Goal: Check status: Check status

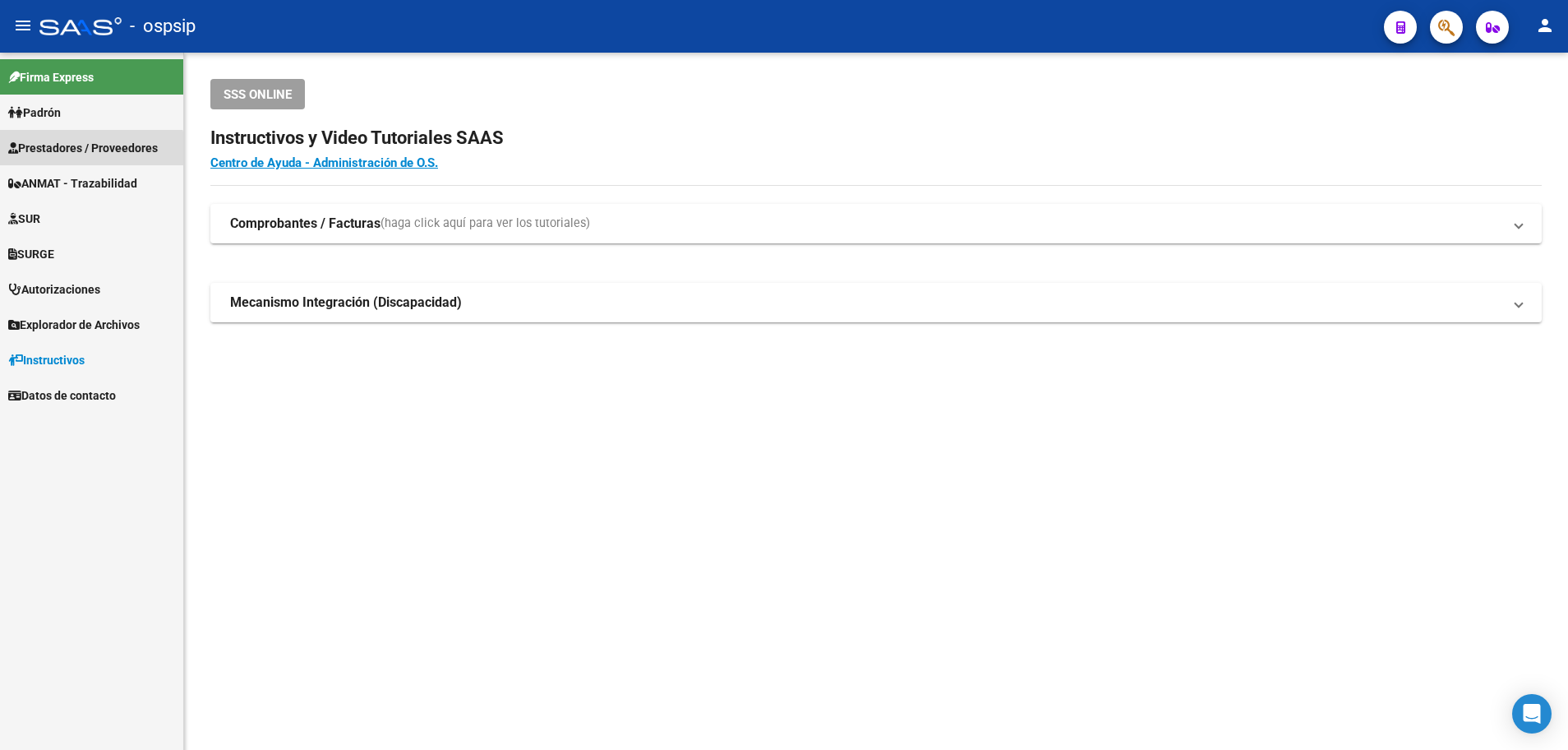
click at [91, 156] on span "Prestadores / Proveedores" at bounding box center [83, 148] width 150 height 18
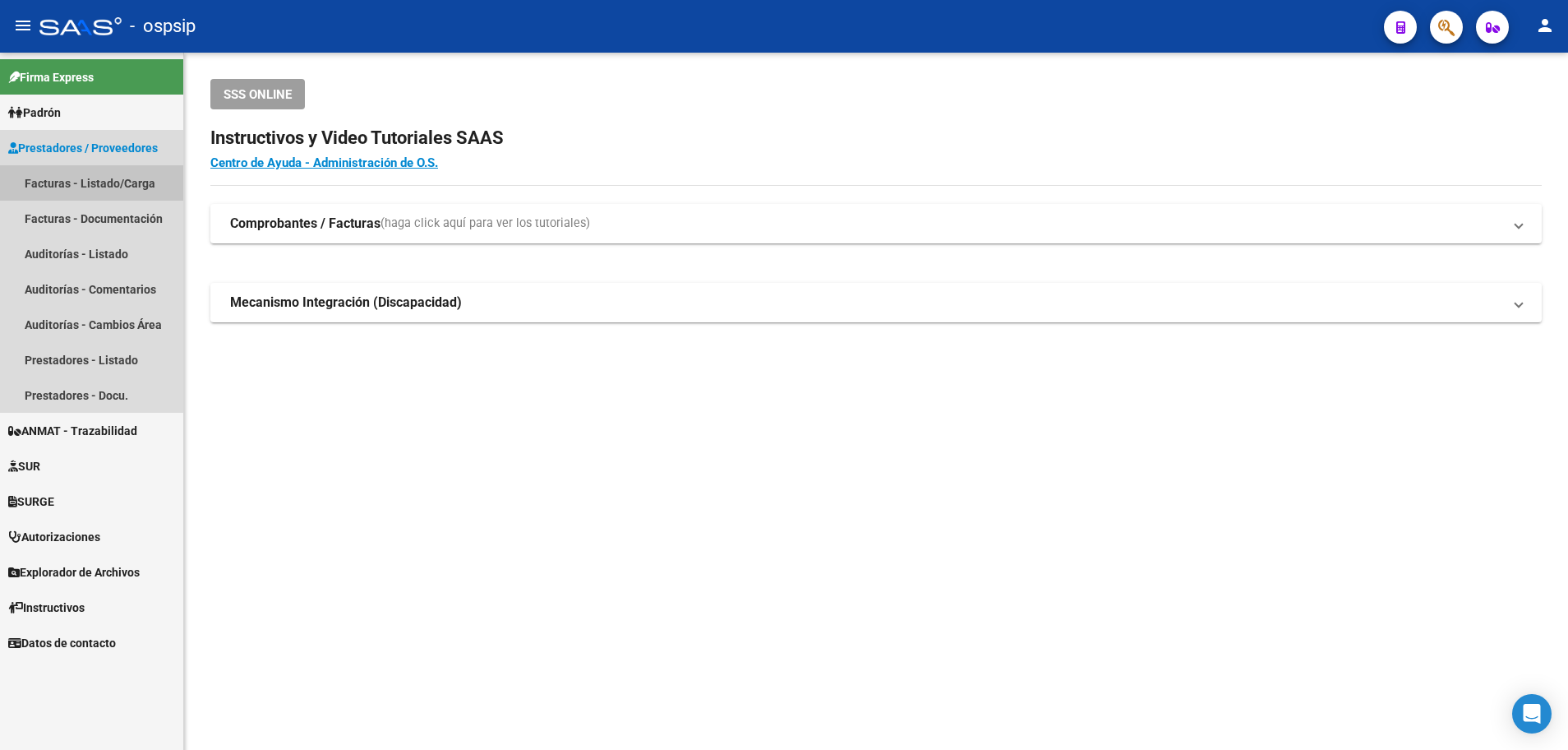
click at [104, 178] on link "Facturas - Listado/Carga" at bounding box center [91, 182] width 183 height 36
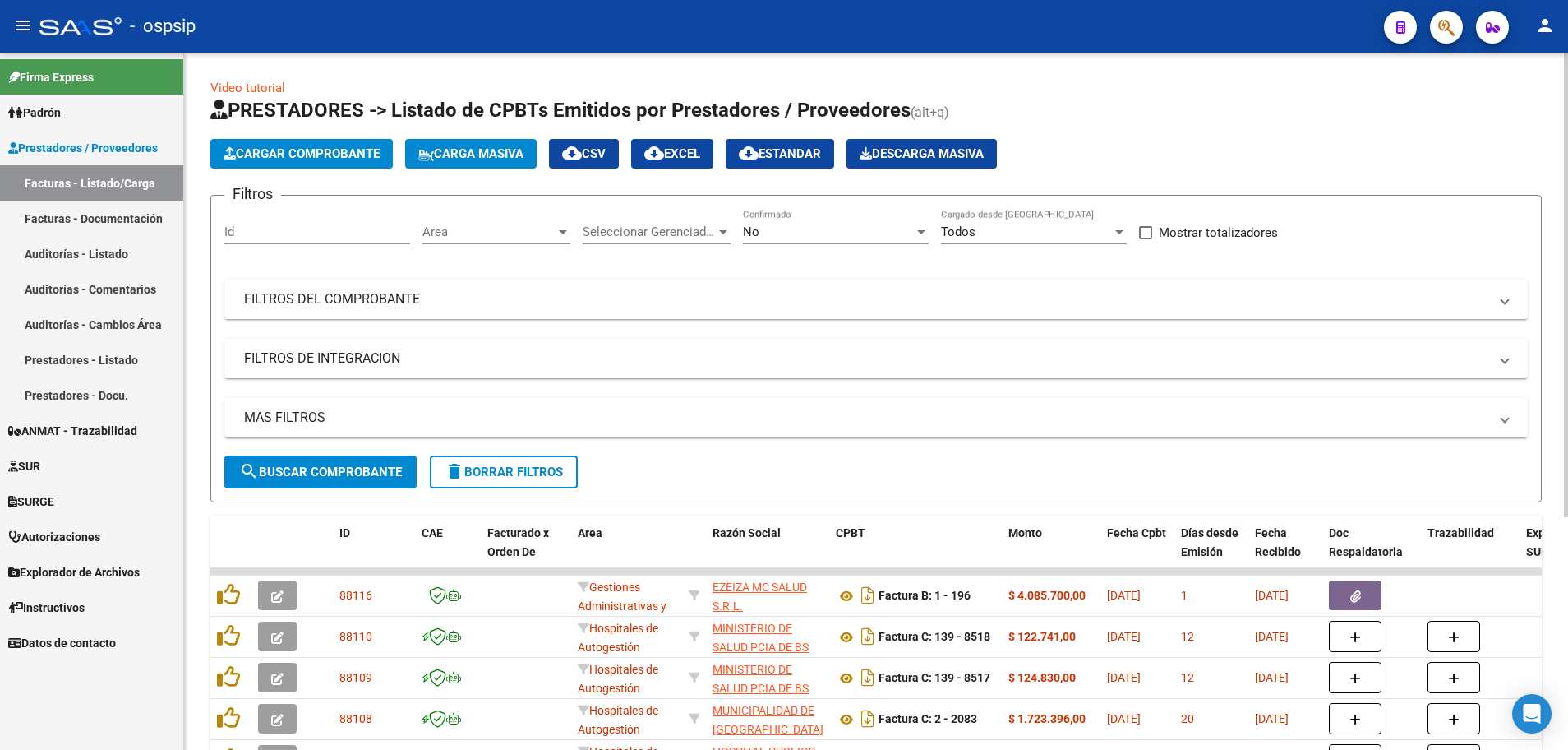
click at [566, 234] on div at bounding box center [563, 232] width 8 height 5
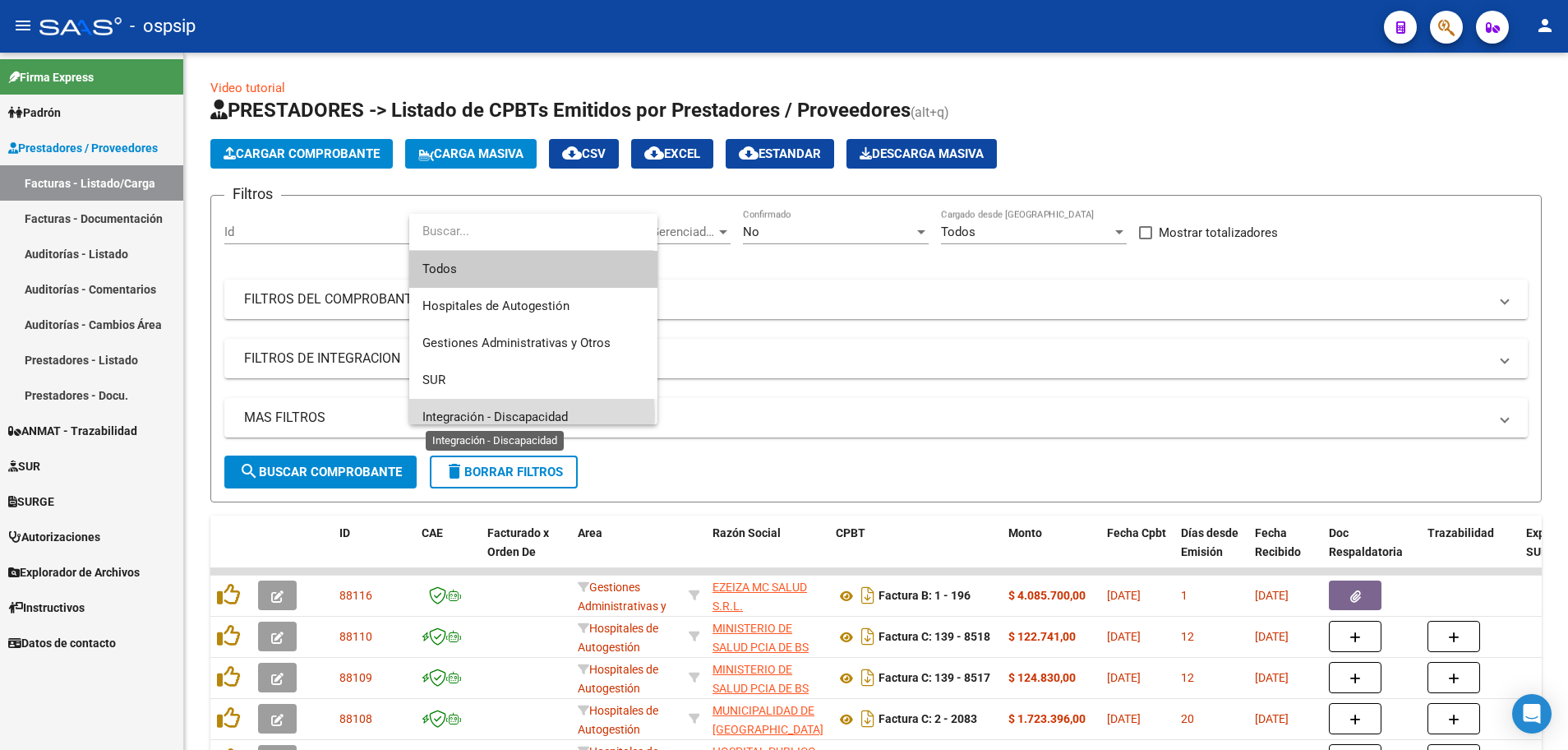
click at [514, 415] on span "Integración - Discapacidad" at bounding box center [494, 417] width 145 height 15
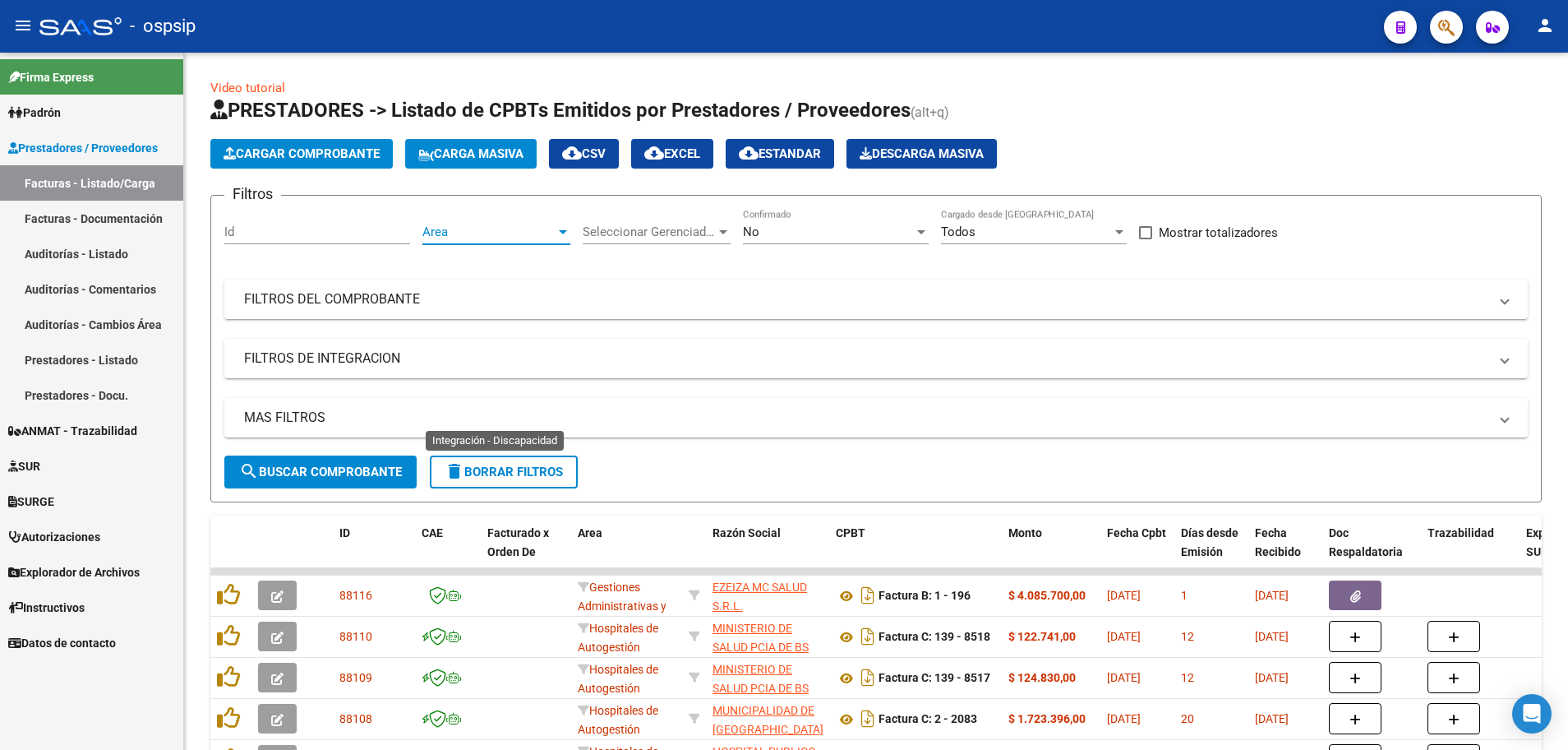
scroll to position [12, 0]
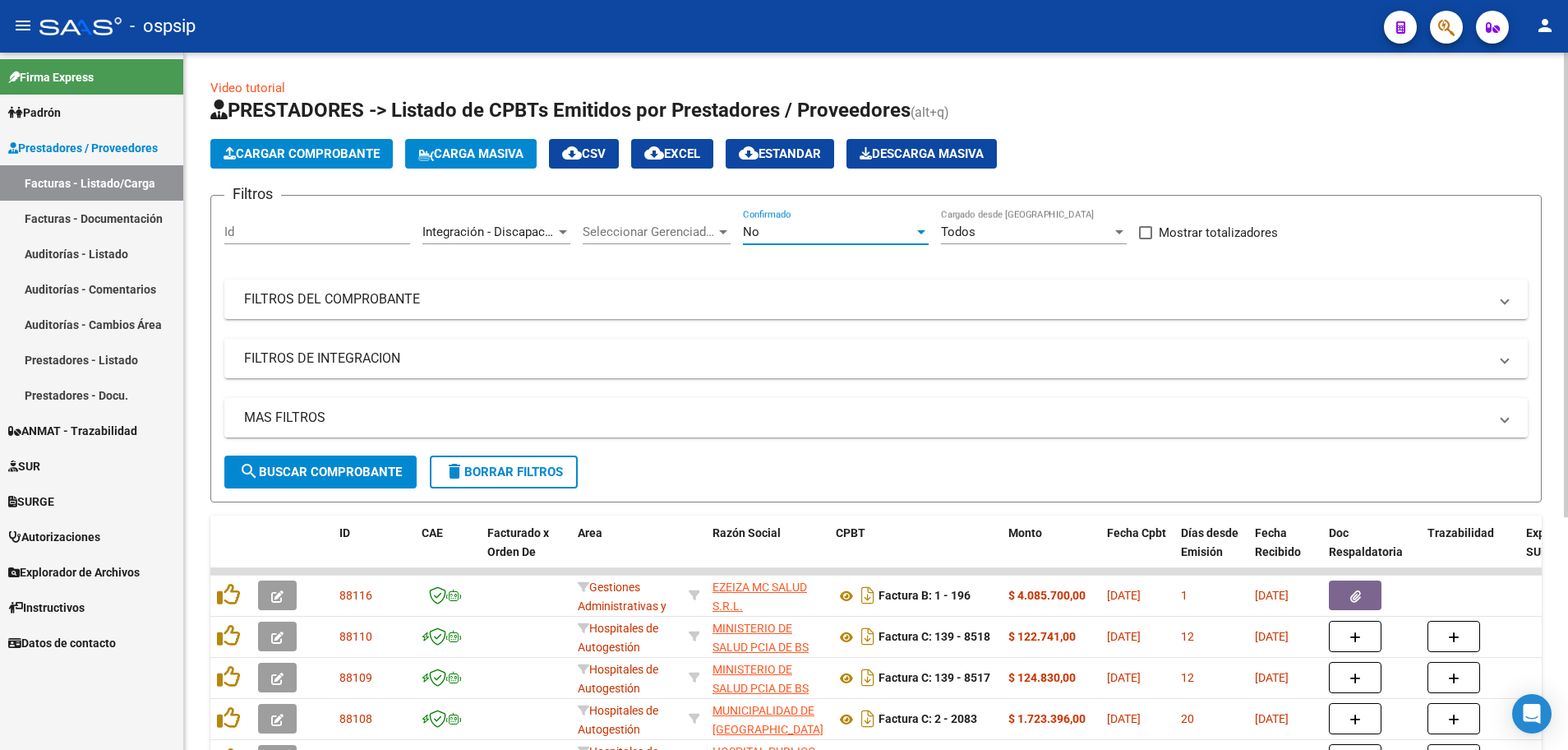
click at [919, 236] on div at bounding box center [921, 232] width 15 height 13
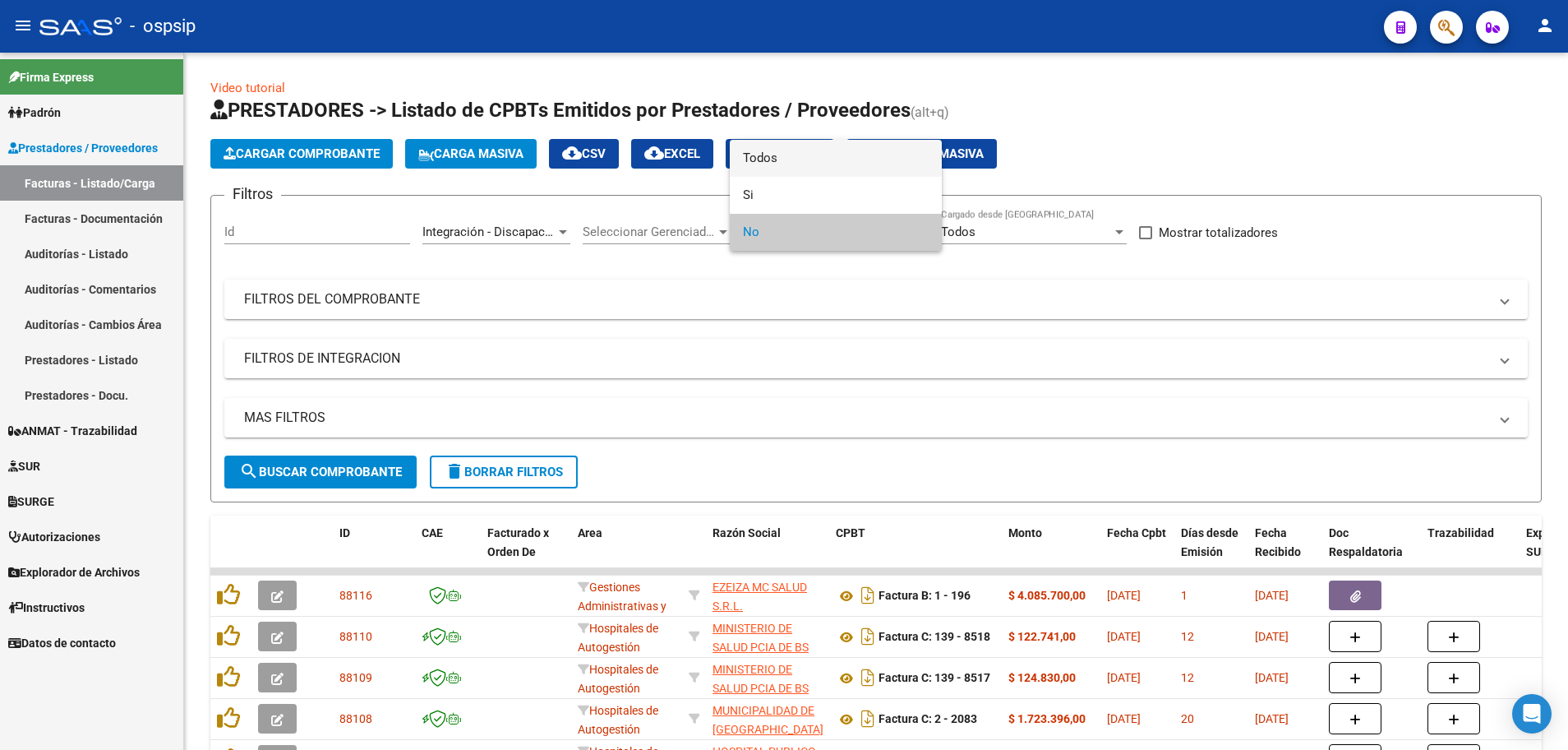
click at [888, 165] on span "Todos" at bounding box center [836, 158] width 186 height 37
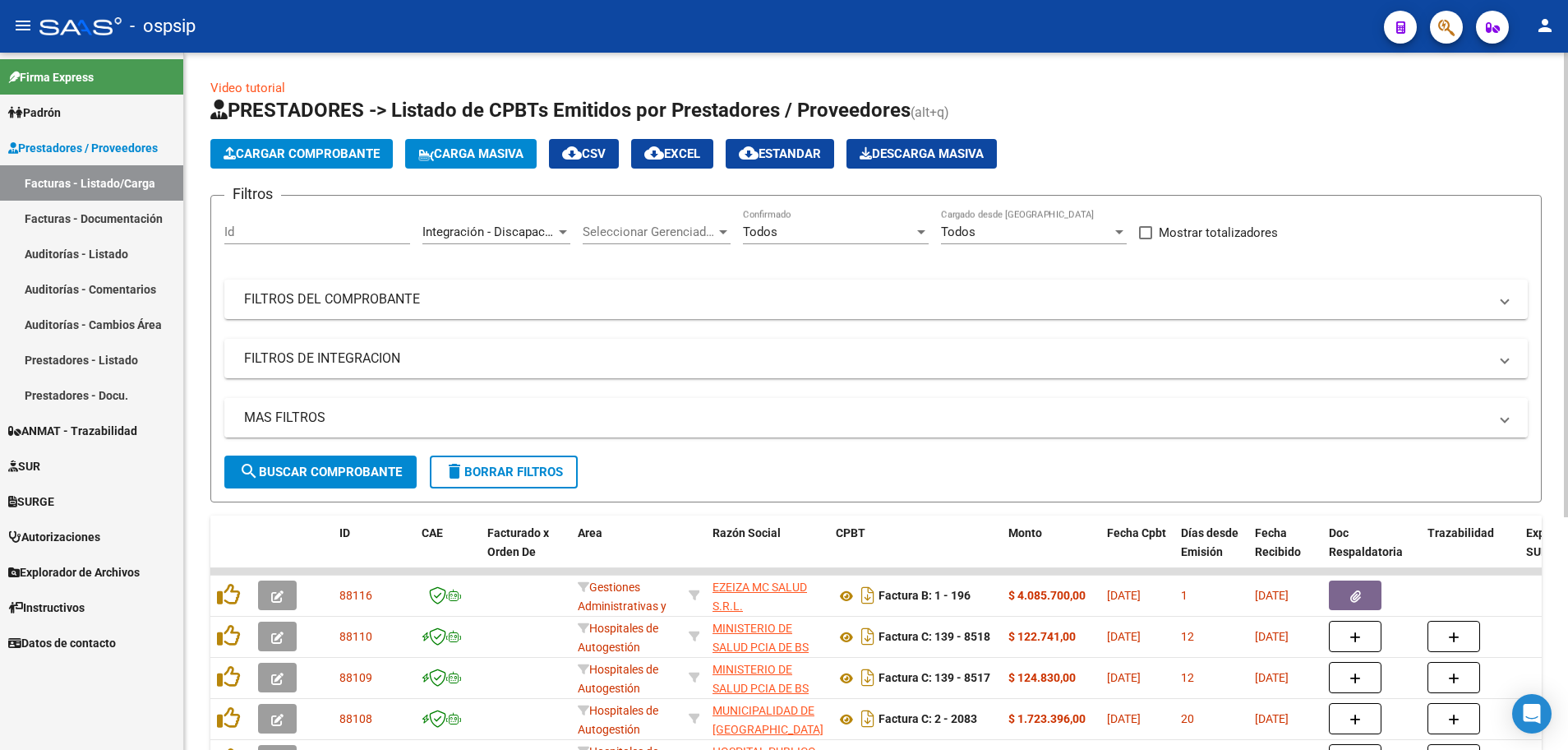
click at [287, 414] on mat-panel-title "MAS FILTROS" at bounding box center [867, 418] width 1244 height 18
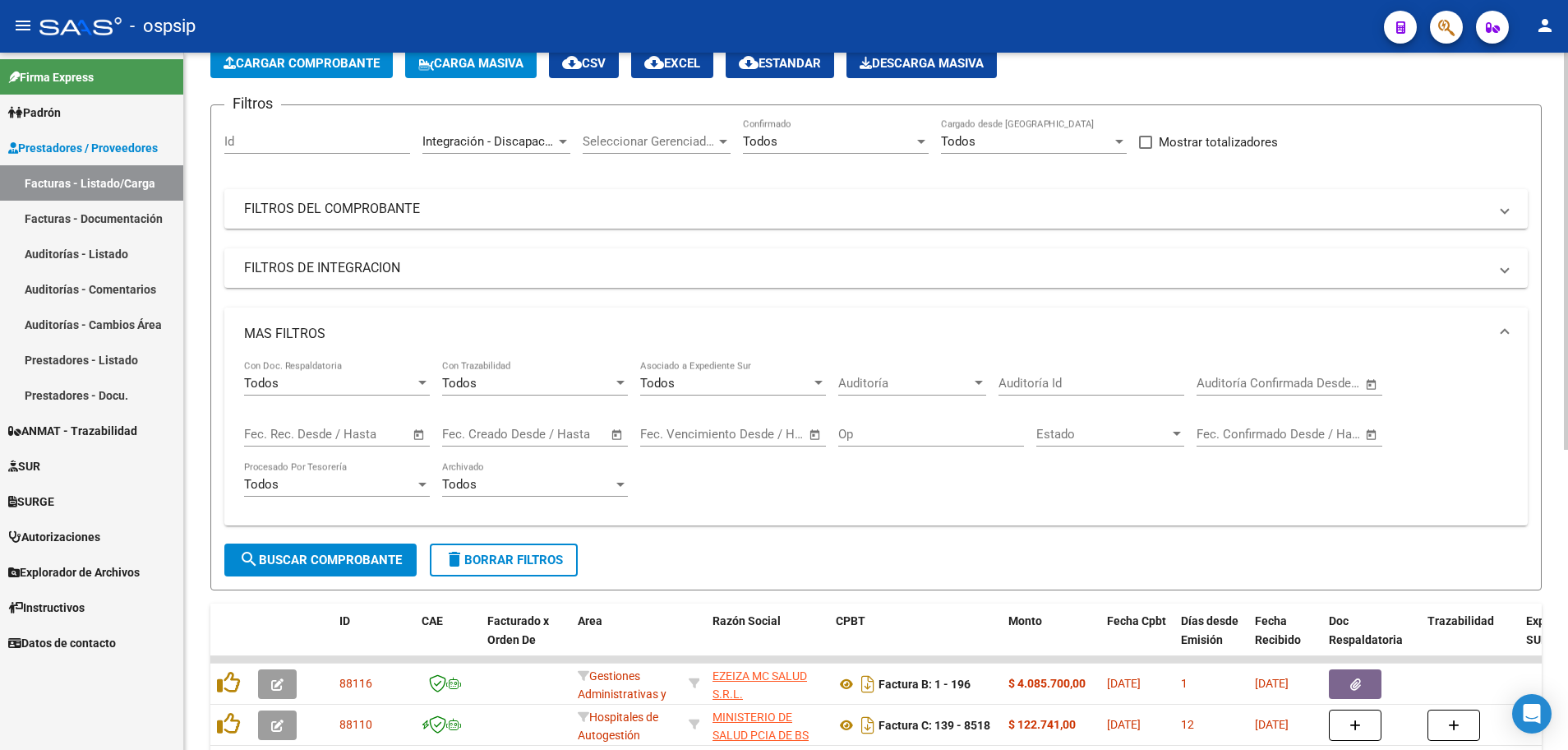
scroll to position [164, 0]
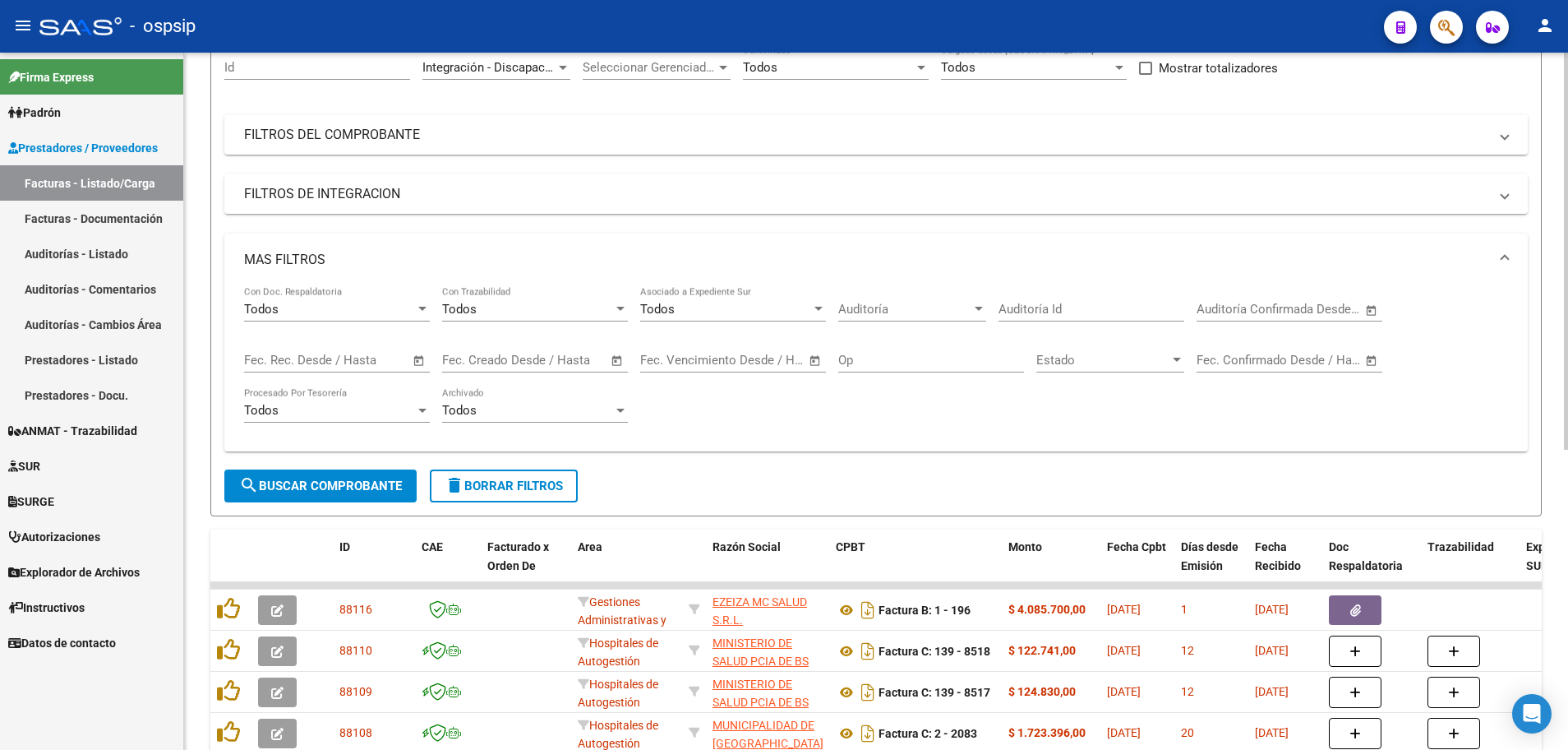
click at [419, 367] on span "Open calendar" at bounding box center [419, 360] width 39 height 39
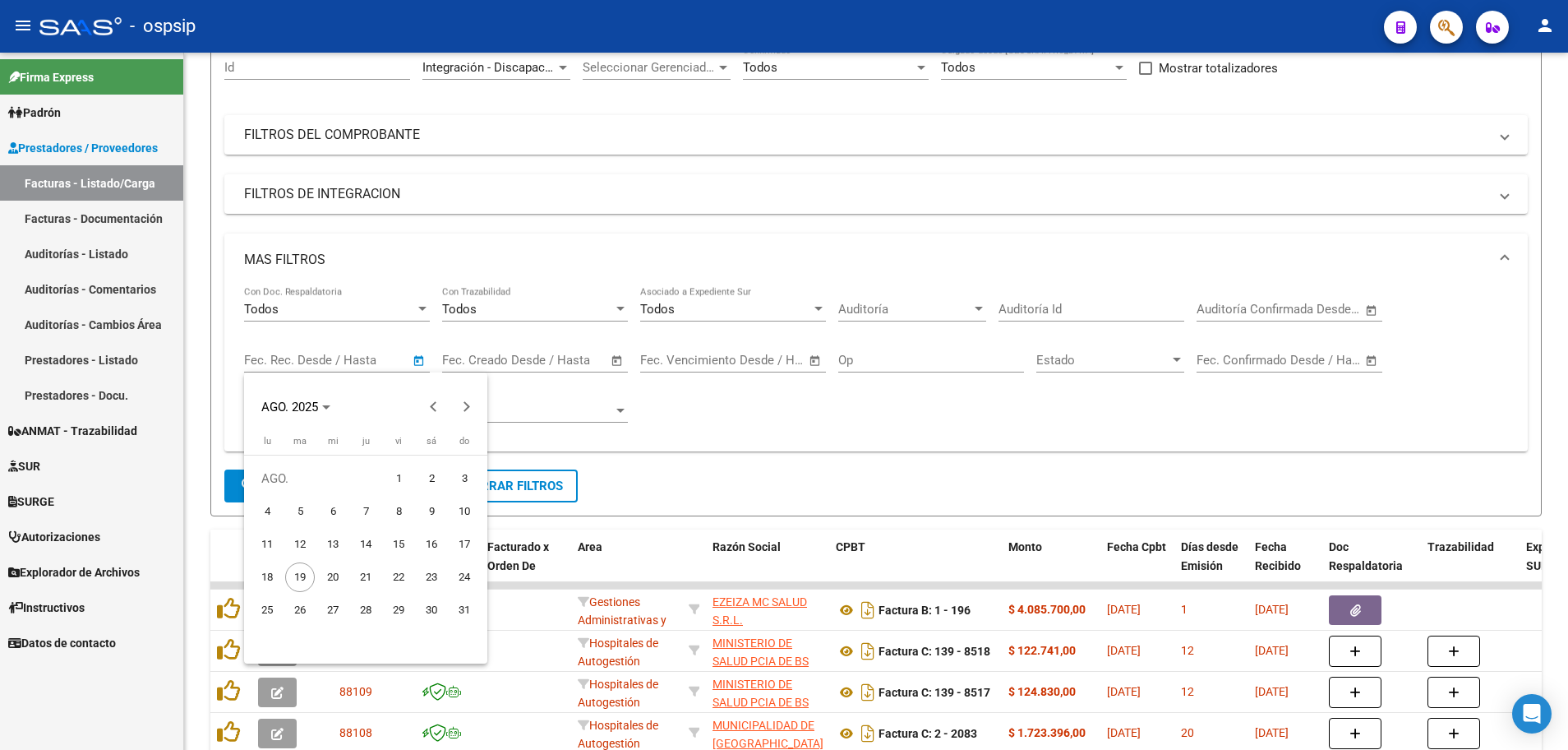
click at [261, 580] on span "18" at bounding box center [267, 577] width 29 height 29
type input "[DATE]"
click at [261, 580] on span "18" at bounding box center [267, 577] width 29 height 29
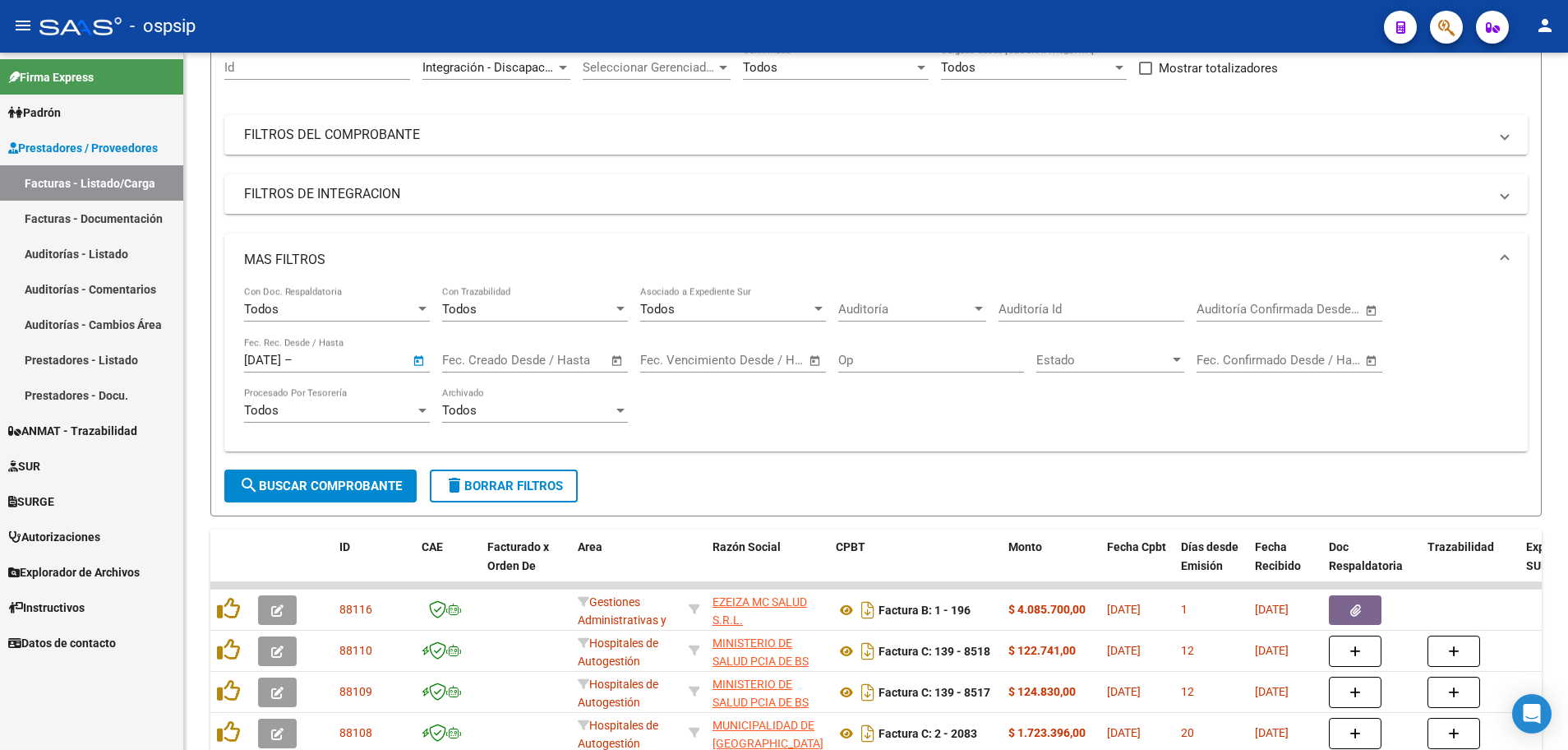
type input "[DATE]"
click at [368, 484] on span "search Buscar Comprobante" at bounding box center [320, 485] width 162 height 15
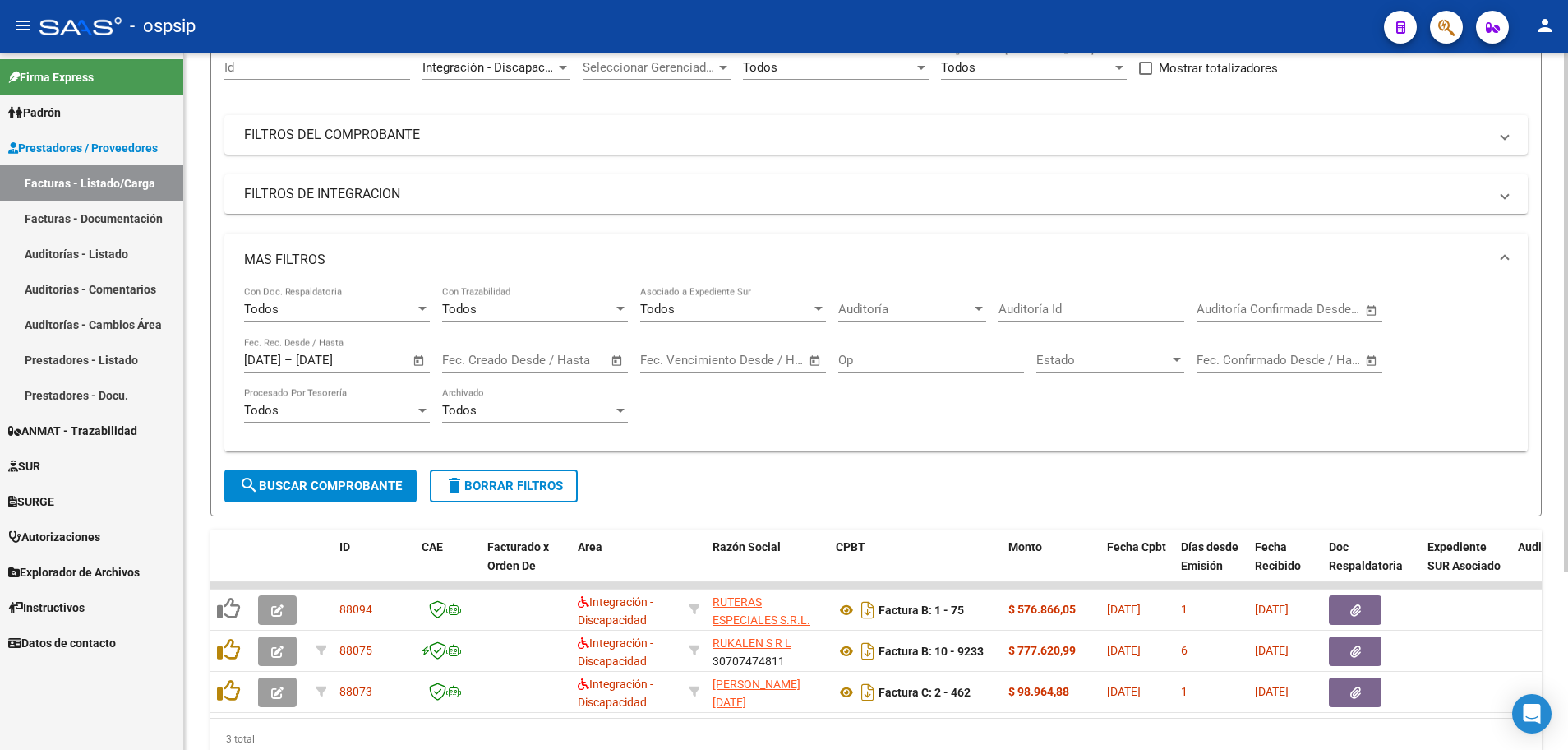
scroll to position [239, 0]
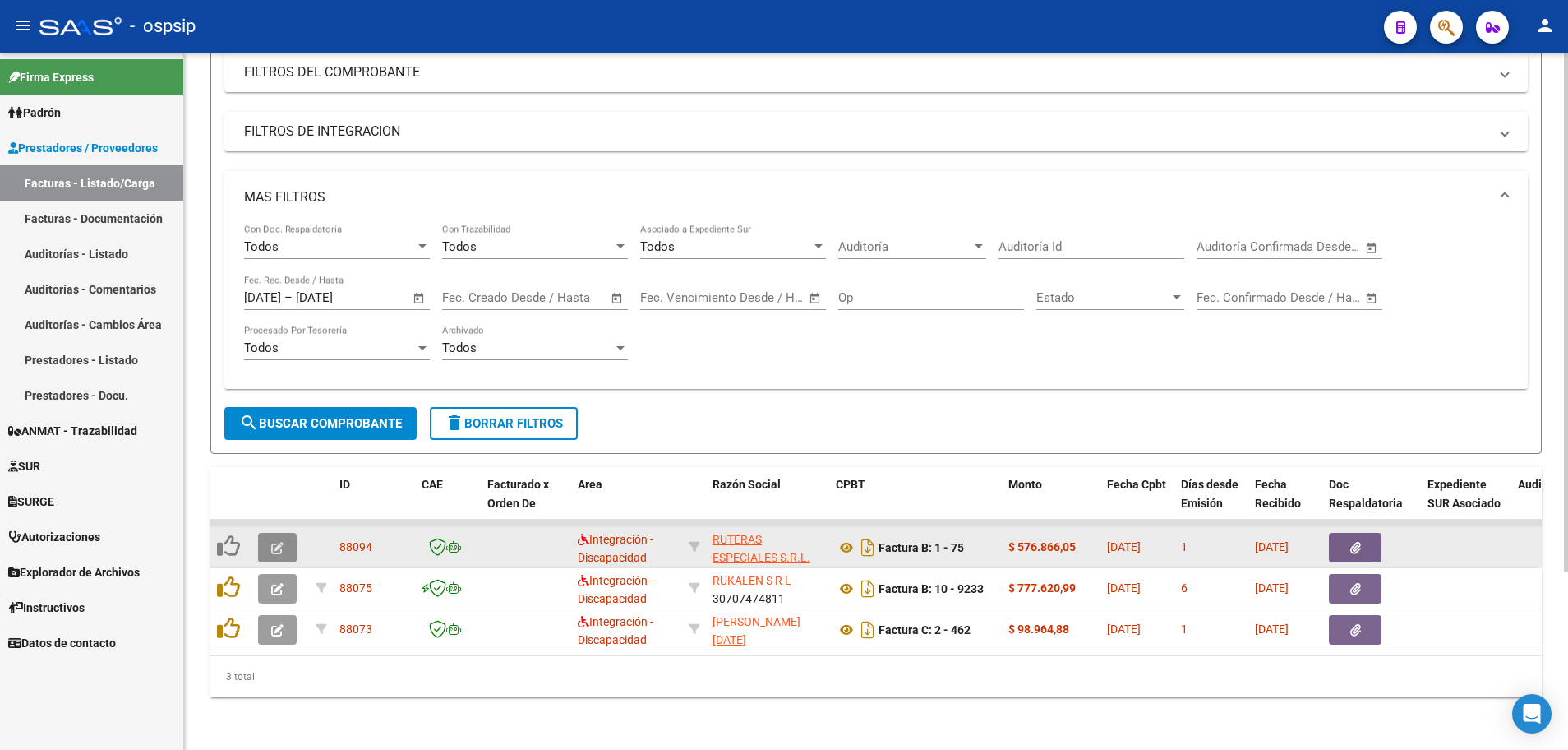
click at [270, 536] on button "button" at bounding box center [277, 547] width 38 height 29
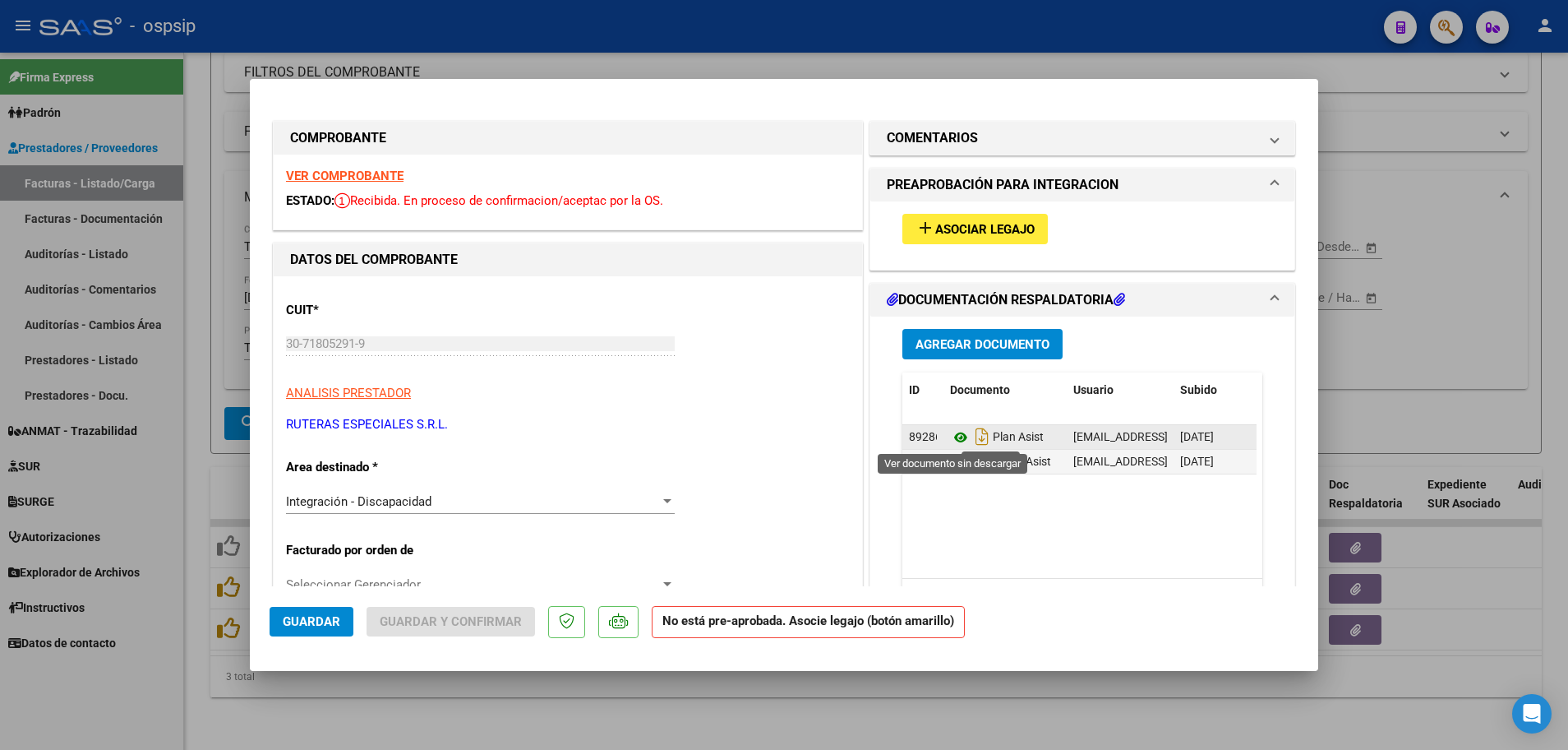
click at [951, 439] on icon at bounding box center [960, 437] width 21 height 20
click at [324, 184] on div "VER COMPROBANTE ESTADO: Recibida. En proceso de confirmacion/aceptac por la OS." at bounding box center [567, 192] width 588 height 75
click at [324, 172] on strong "VER COMPROBANTE" at bounding box center [344, 176] width 118 height 15
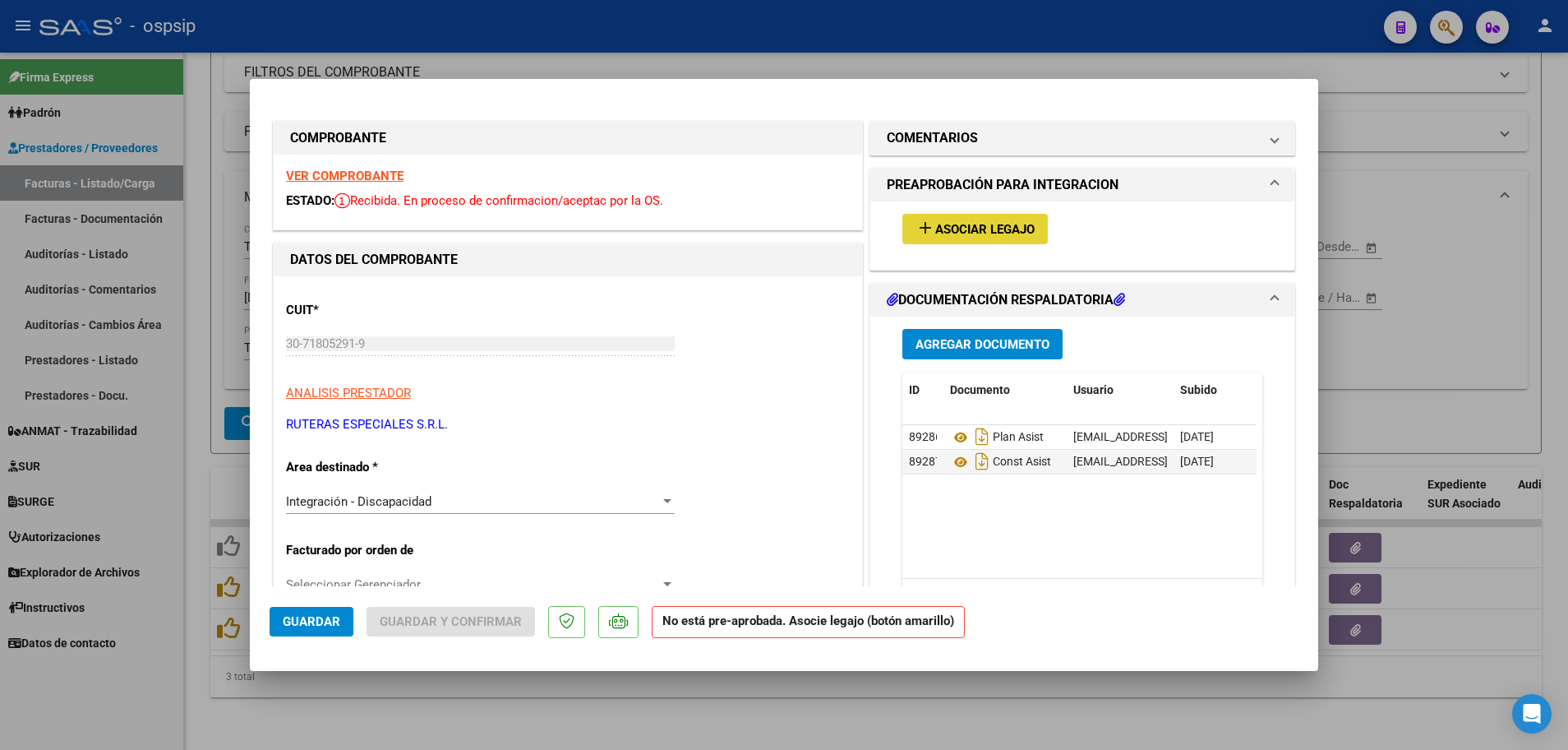
click at [990, 236] on span "Asociar Legajo" at bounding box center [984, 229] width 99 height 15
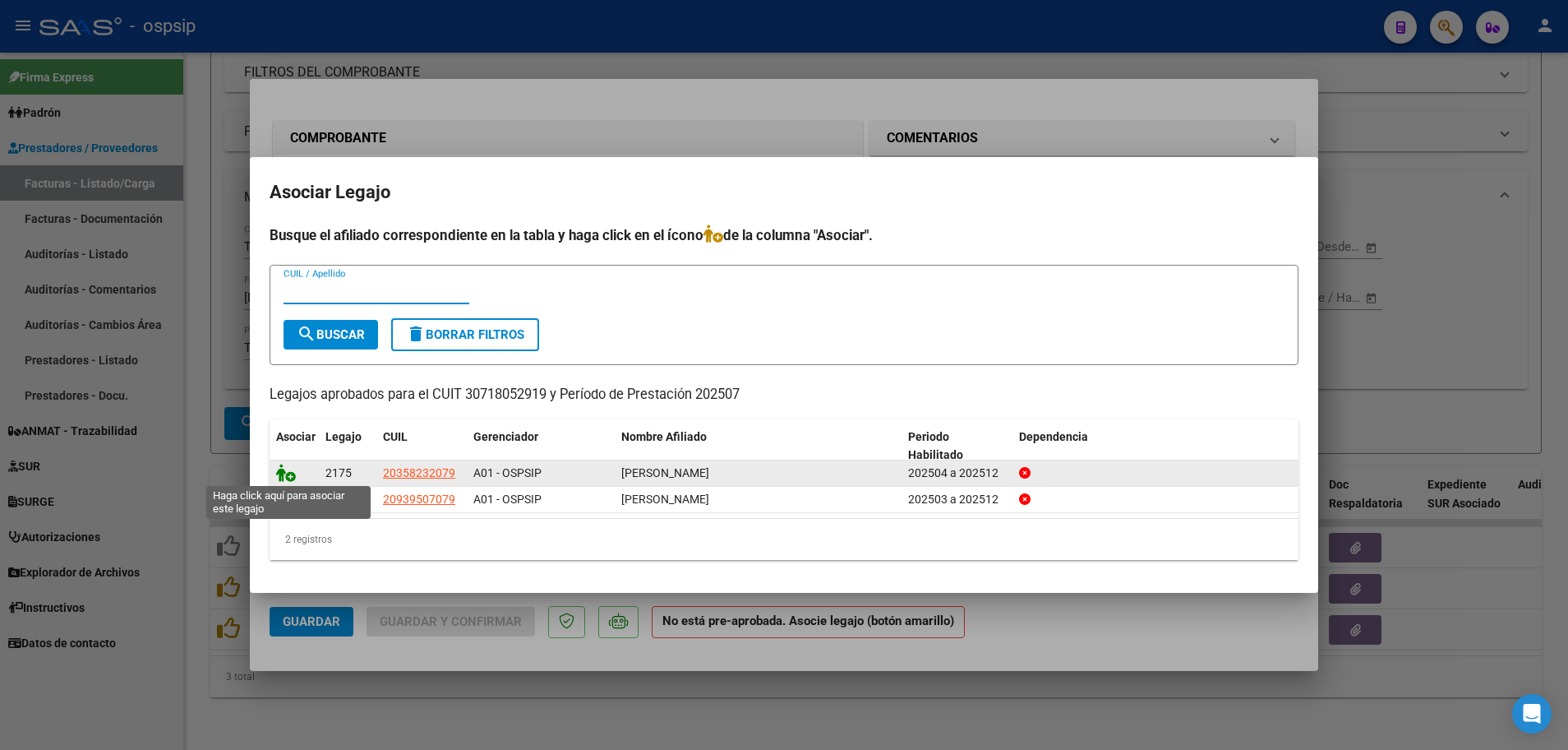
click at [286, 474] on icon at bounding box center [286, 473] width 20 height 18
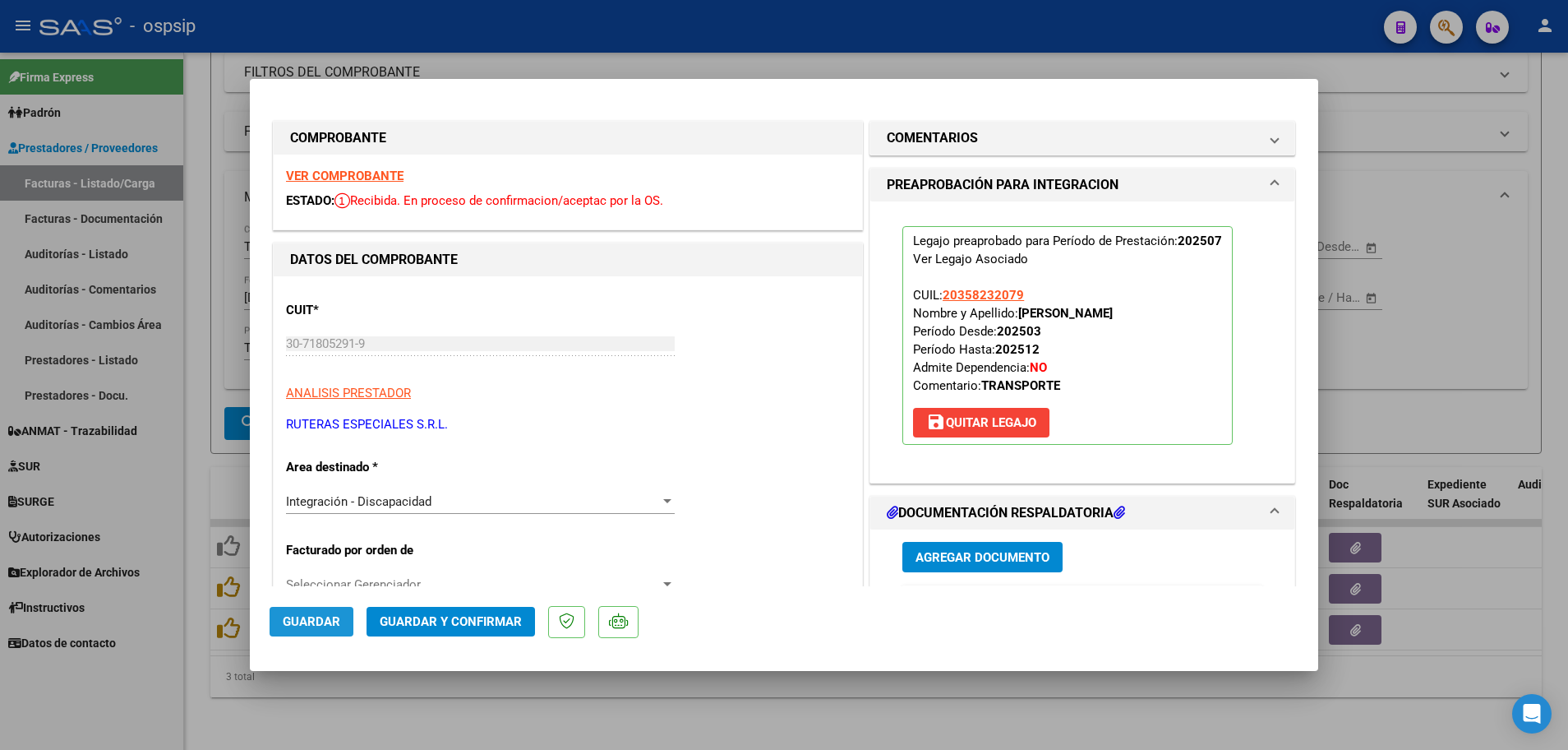
click at [317, 619] on span "Guardar" at bounding box center [311, 621] width 57 height 15
click at [194, 587] on div at bounding box center [784, 375] width 1568 height 750
type input "$ 0,00"
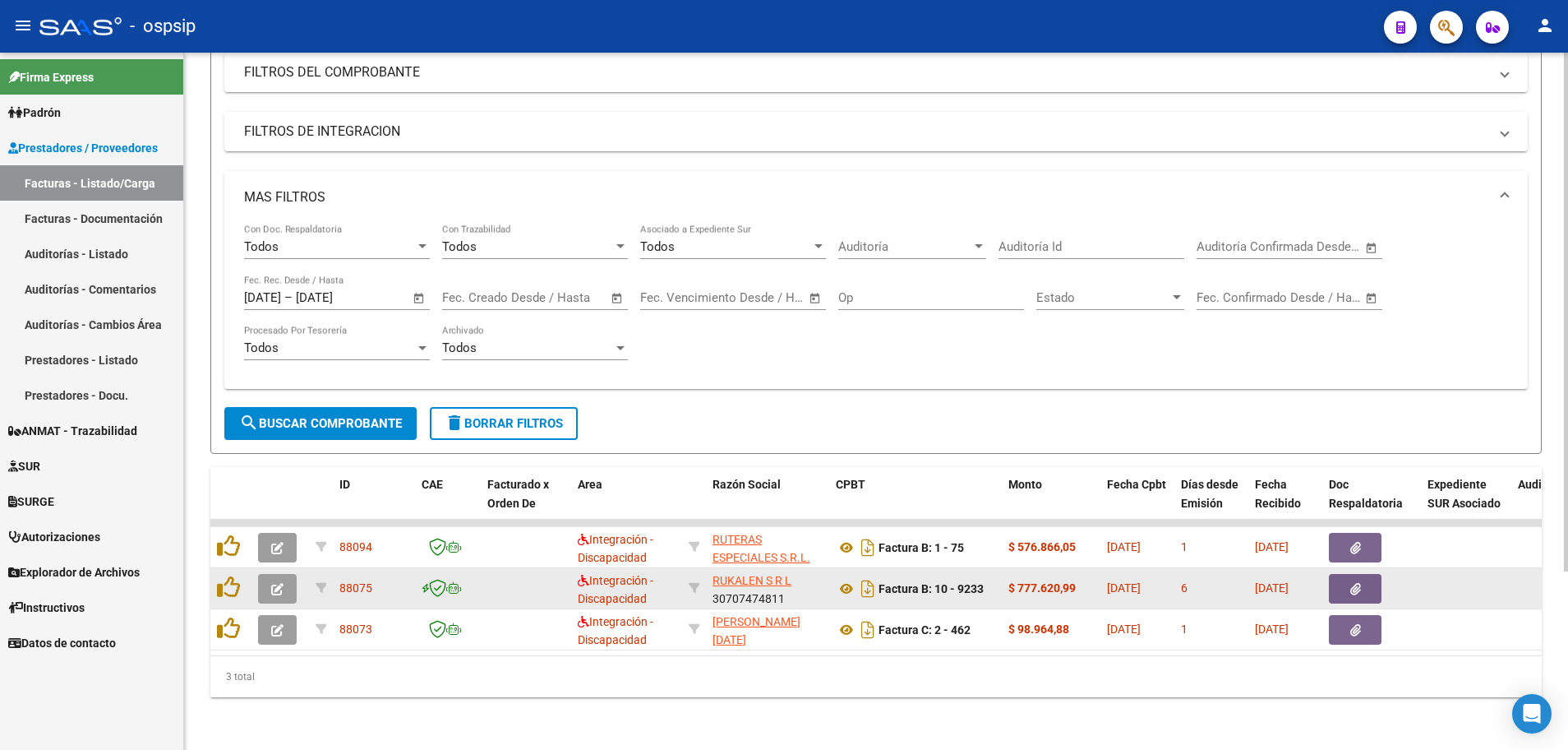
click at [264, 588] on button "button" at bounding box center [277, 589] width 38 height 29
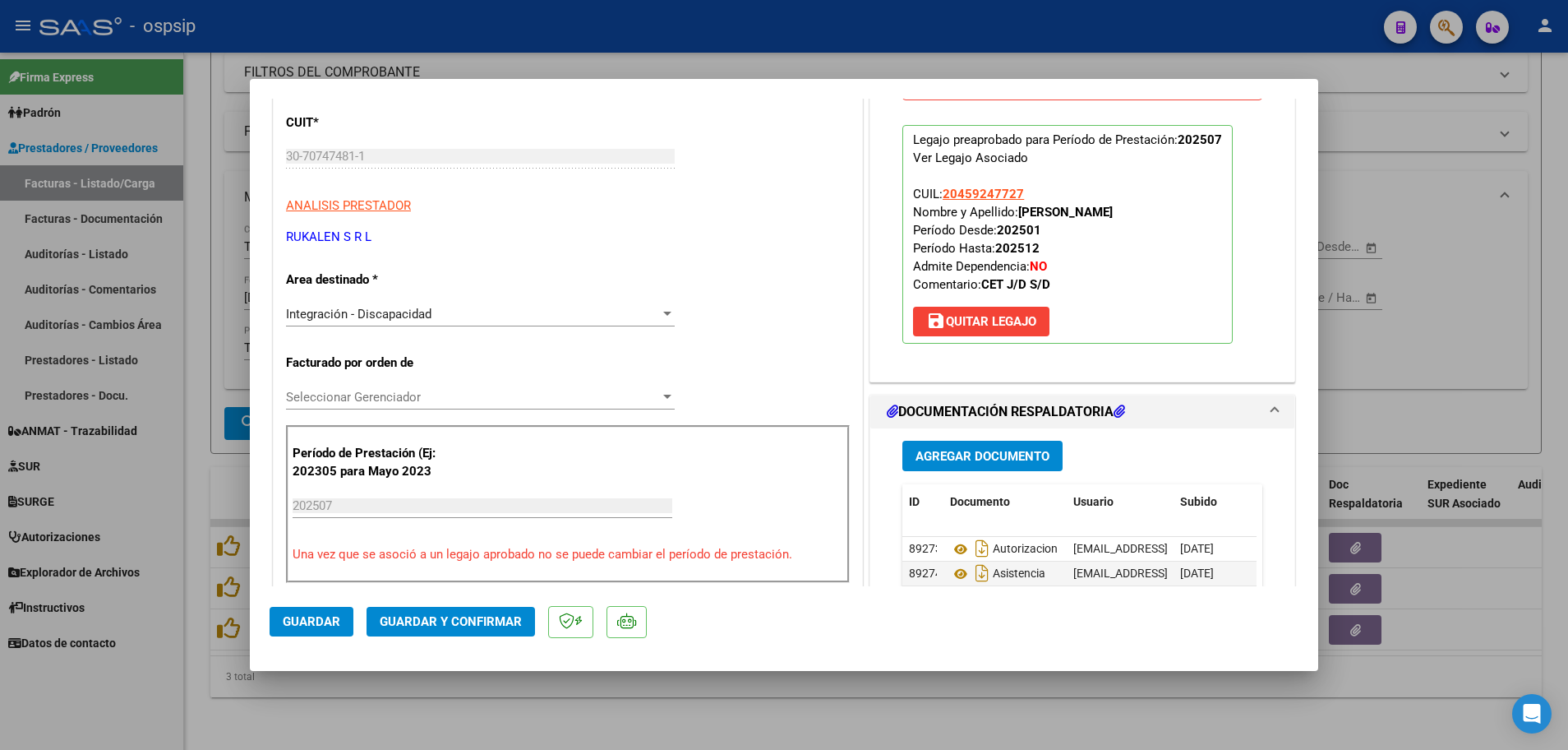
scroll to position [328, 0]
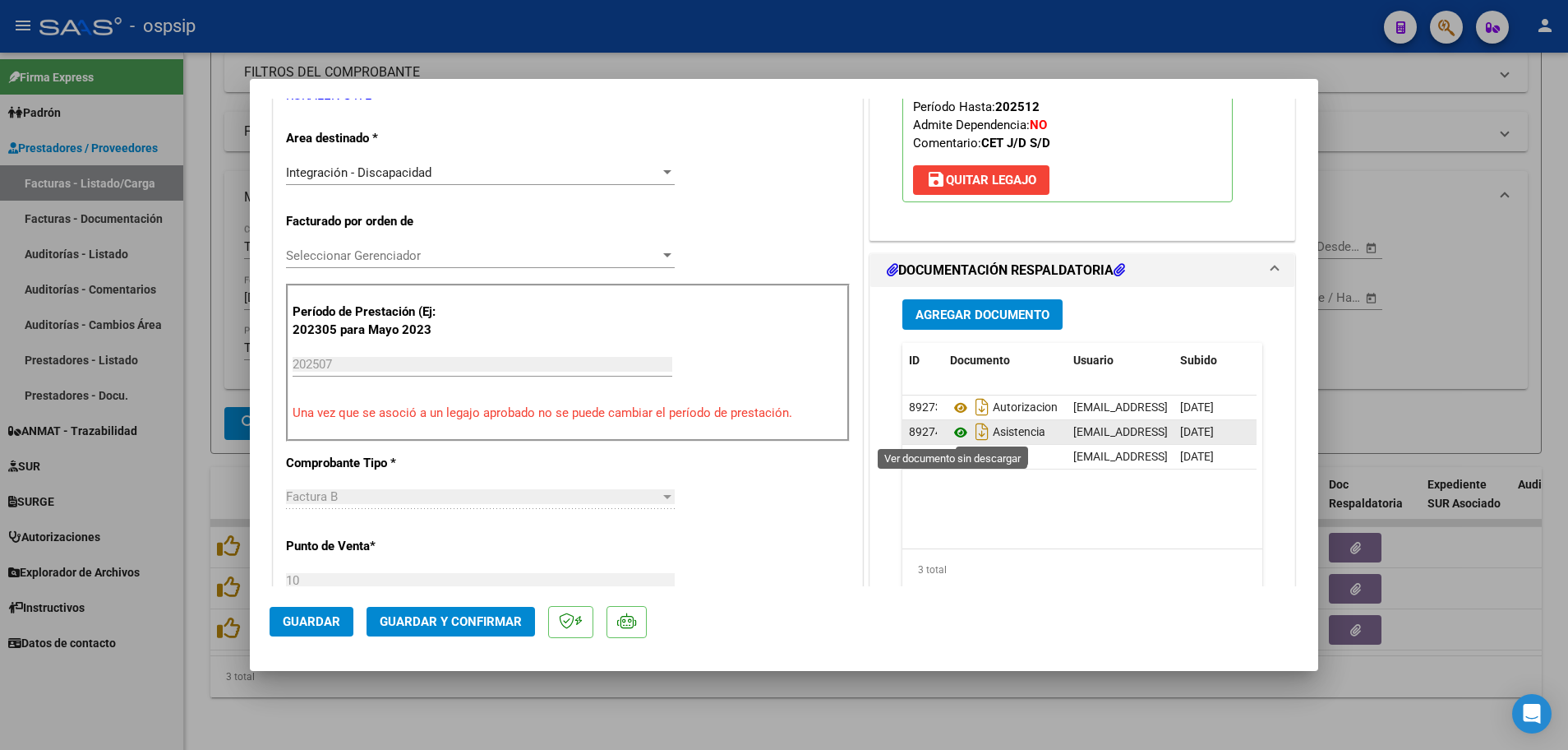
click at [955, 438] on icon at bounding box center [960, 432] width 21 height 20
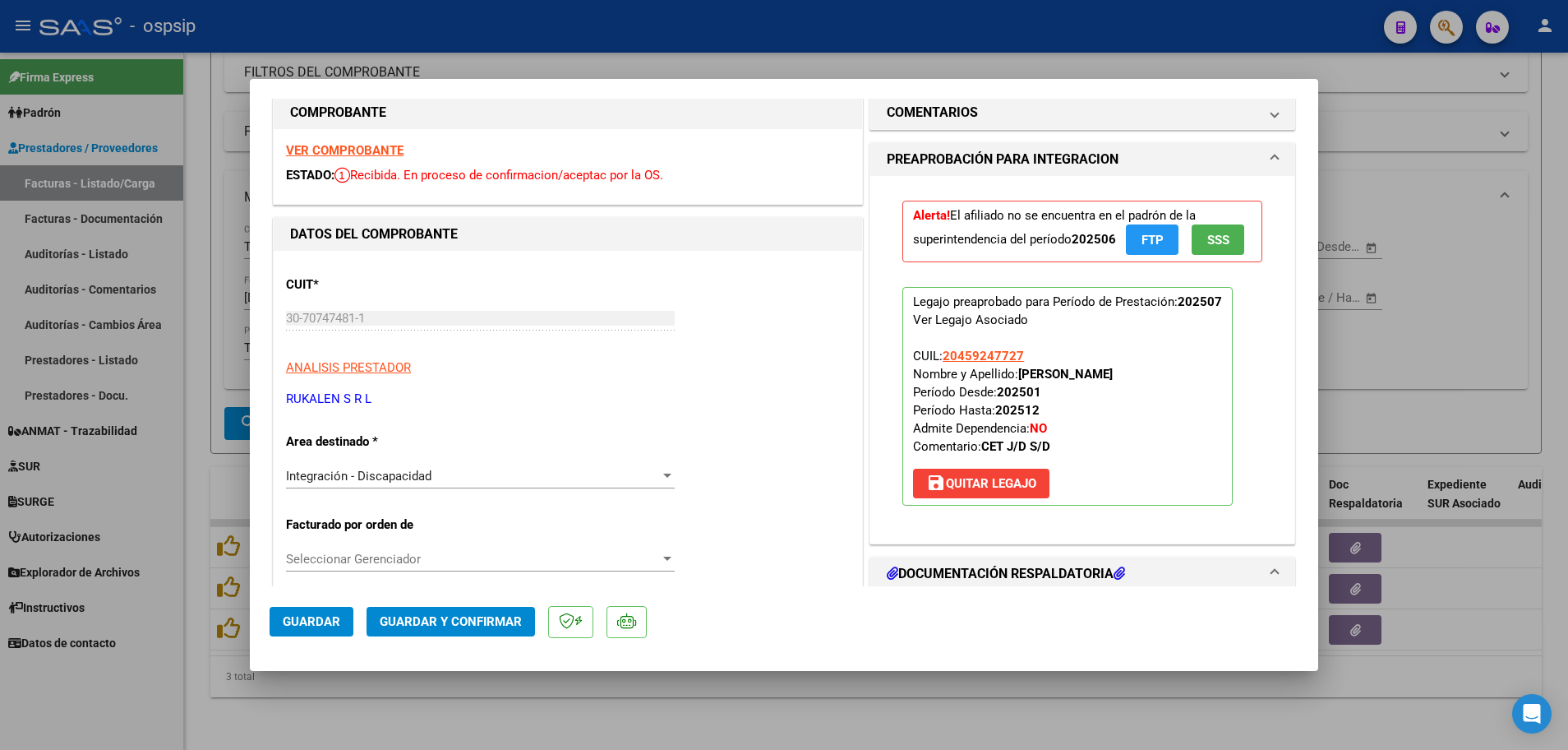
scroll to position [0, 0]
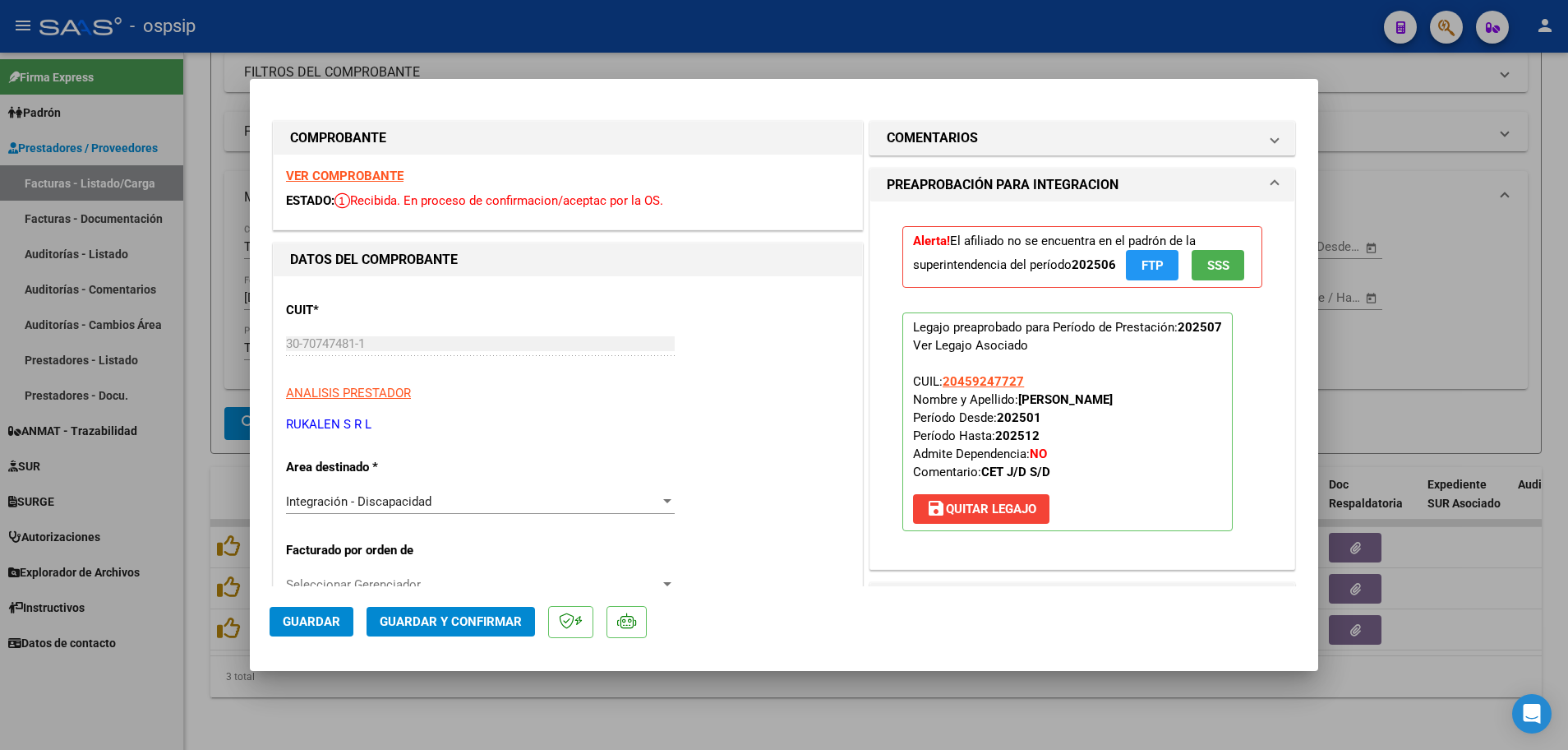
click at [377, 178] on strong "VER COMPROBANTE" at bounding box center [344, 176] width 118 height 15
click at [194, 496] on div at bounding box center [784, 375] width 1568 height 750
type input "$ 0,00"
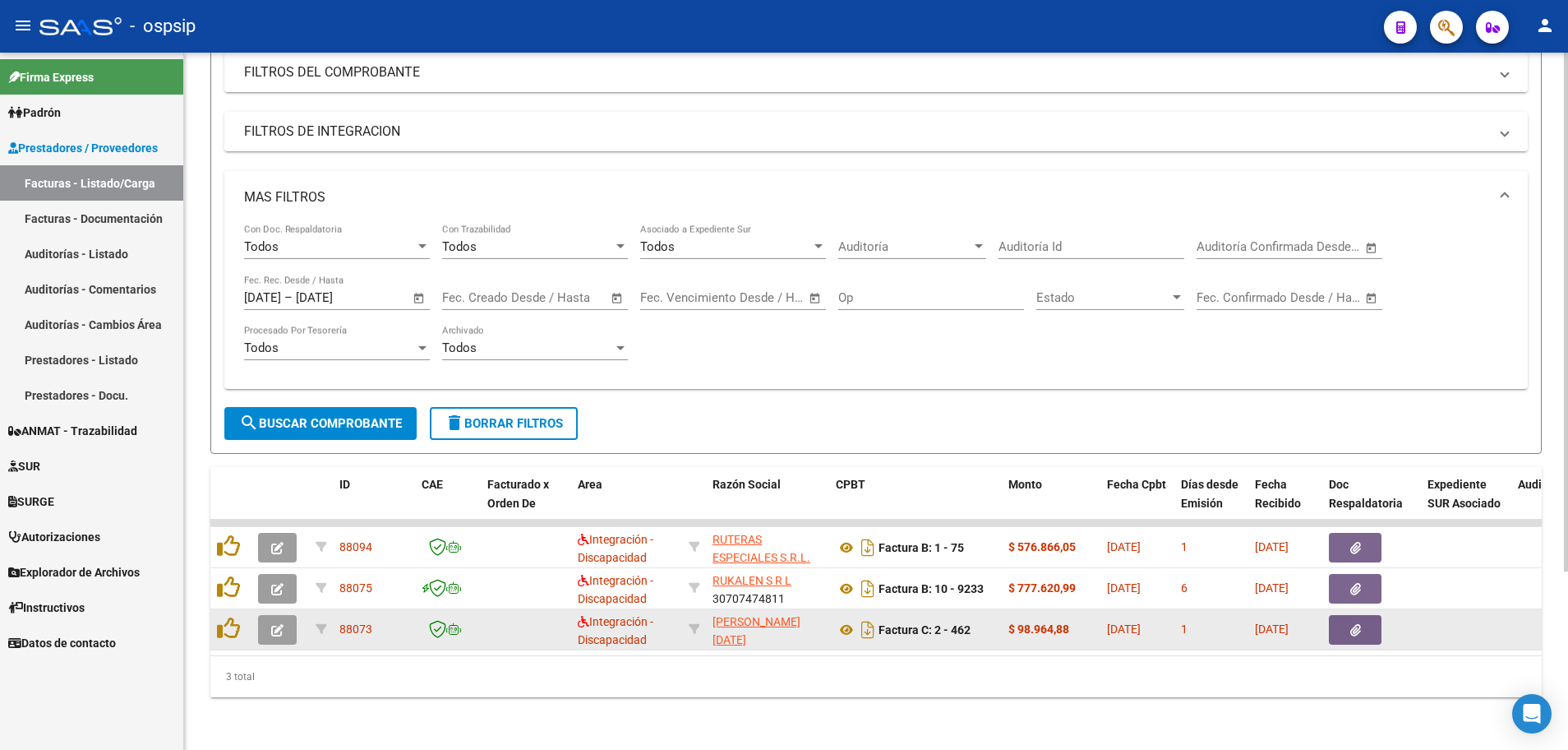
click at [261, 623] on button "button" at bounding box center [277, 630] width 38 height 29
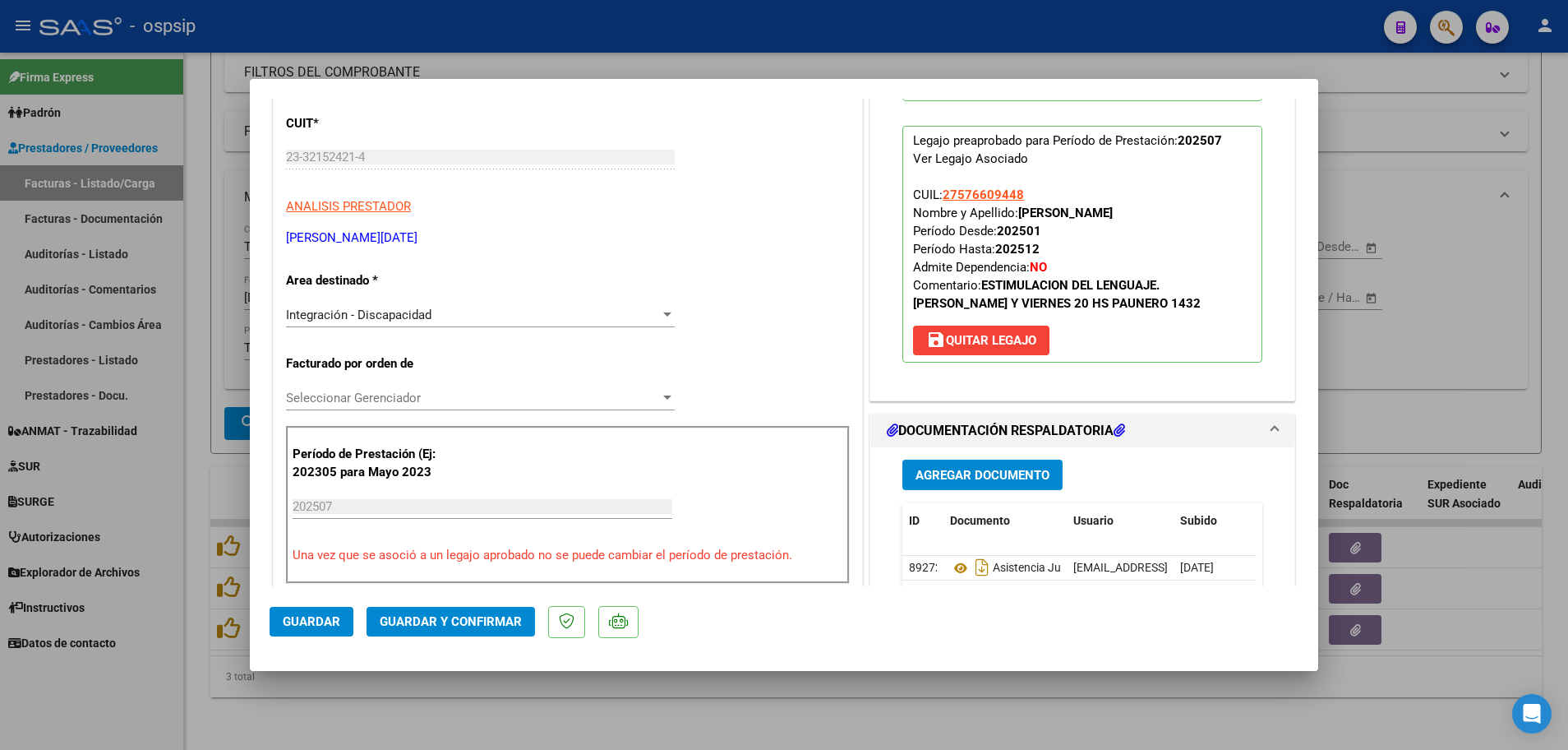
scroll to position [246, 0]
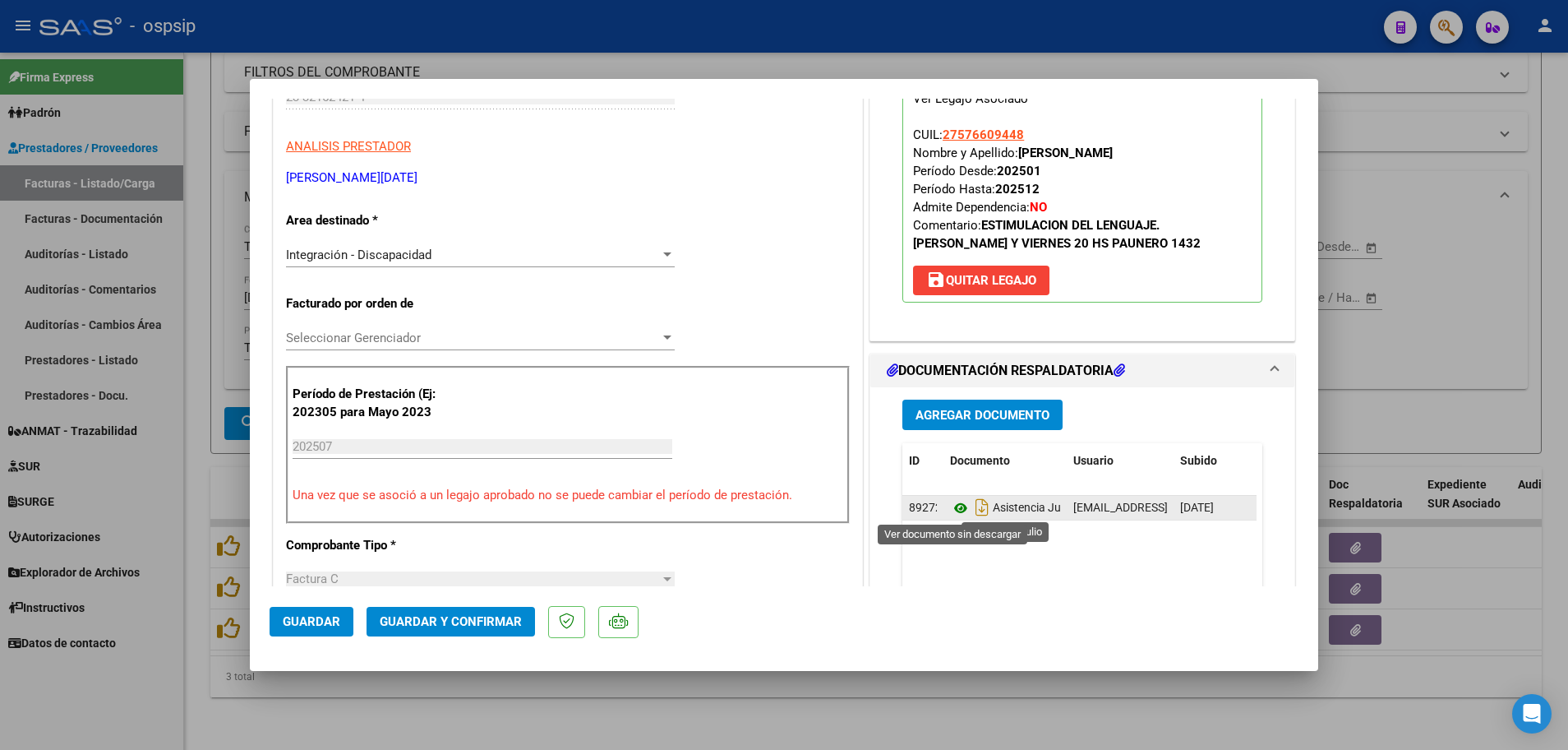
click at [950, 507] on icon at bounding box center [960, 508] width 21 height 20
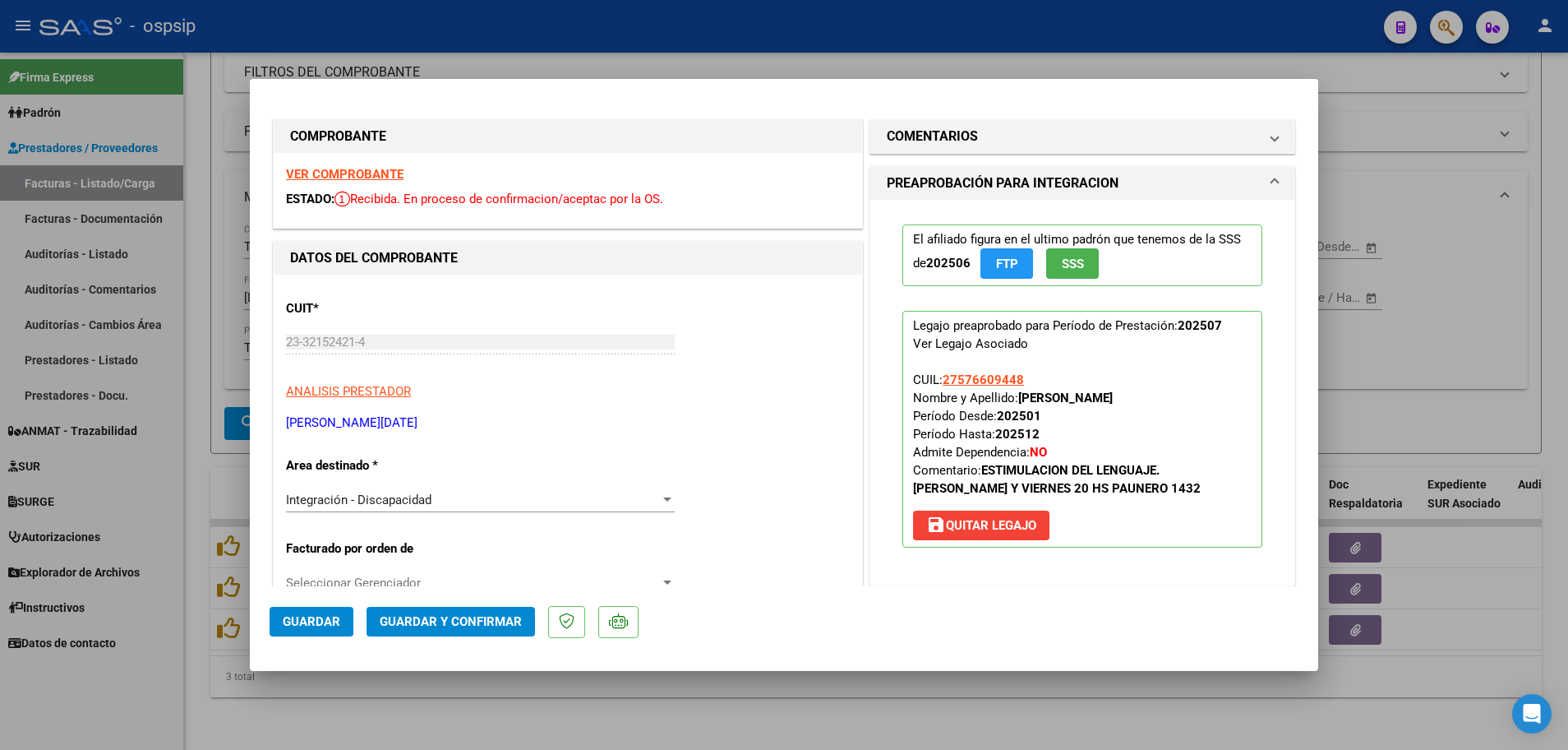
scroll to position [0, 0]
click at [343, 175] on strong "VER COMPROBANTE" at bounding box center [344, 176] width 118 height 15
click at [165, 535] on div at bounding box center [784, 375] width 1568 height 750
type input "$ 0,00"
